Goal: Transaction & Acquisition: Purchase product/service

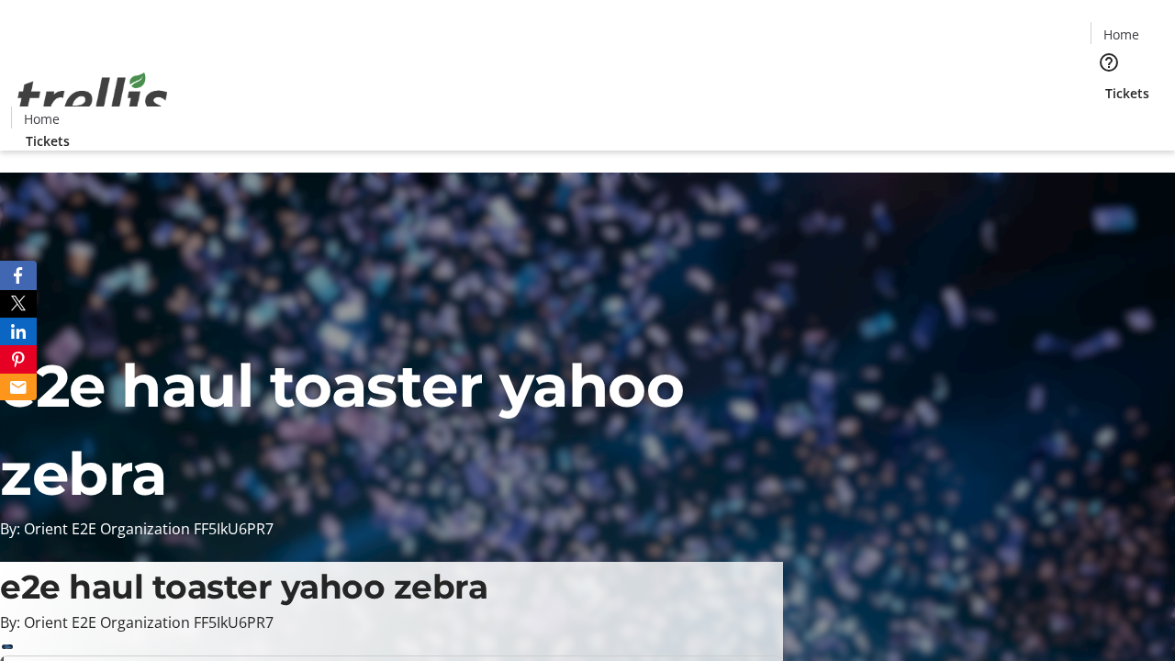
click at [1105, 84] on span "Tickets" at bounding box center [1127, 93] width 44 height 19
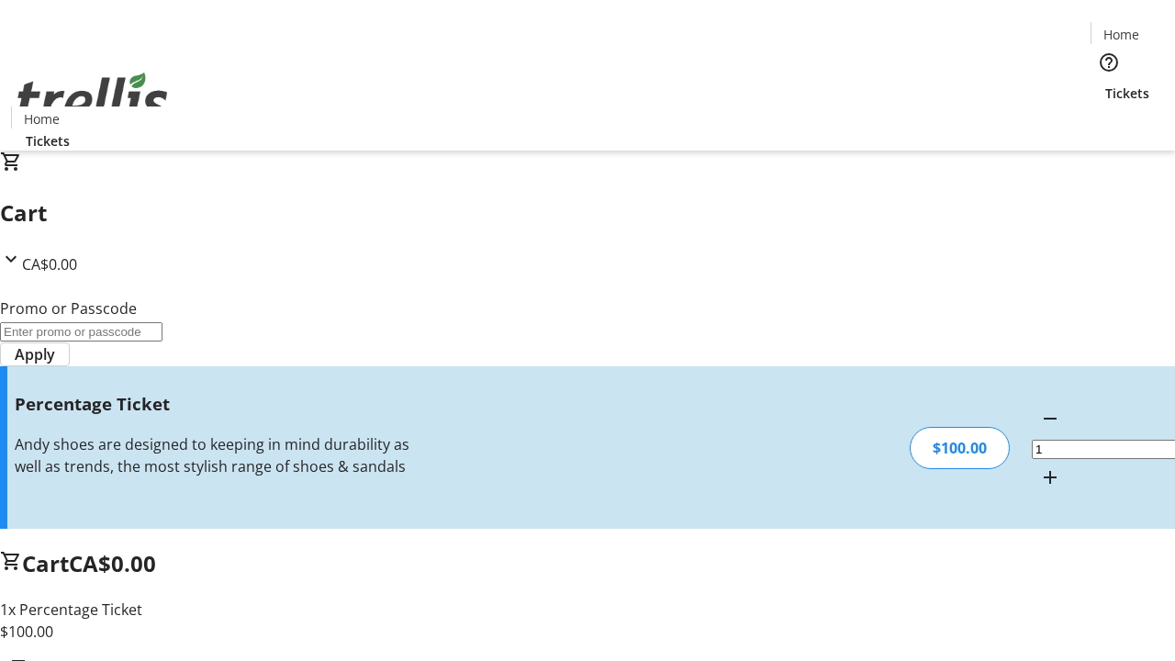
type input "BAR"
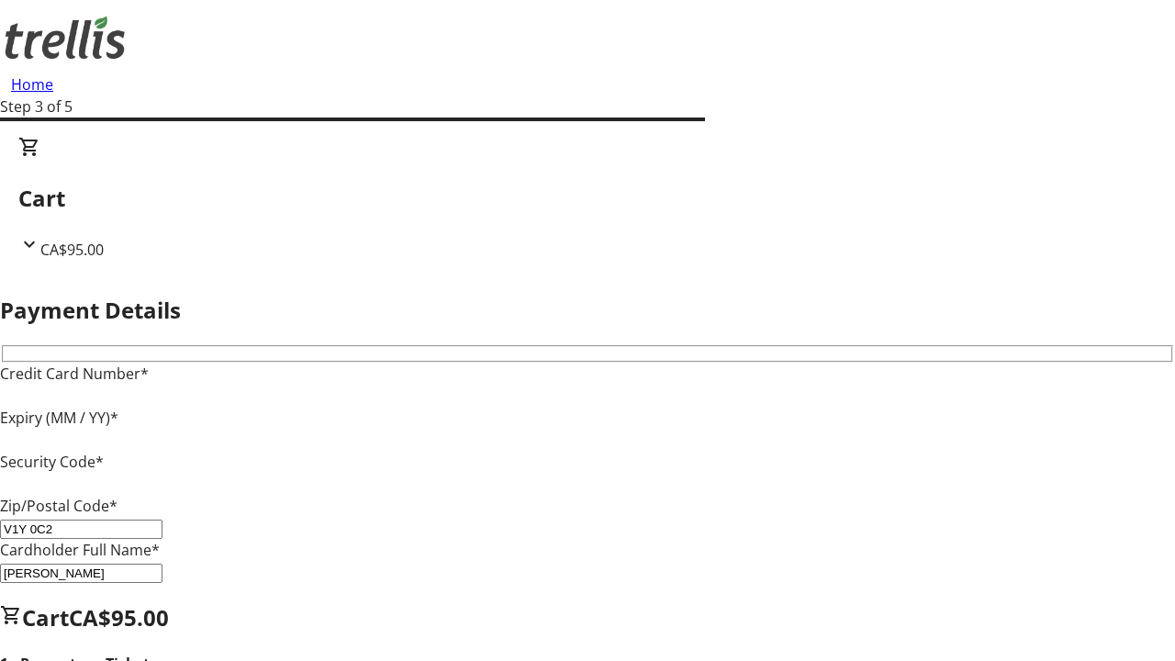
type input "V1Y 0C2"
